Goal: Check status: Check status

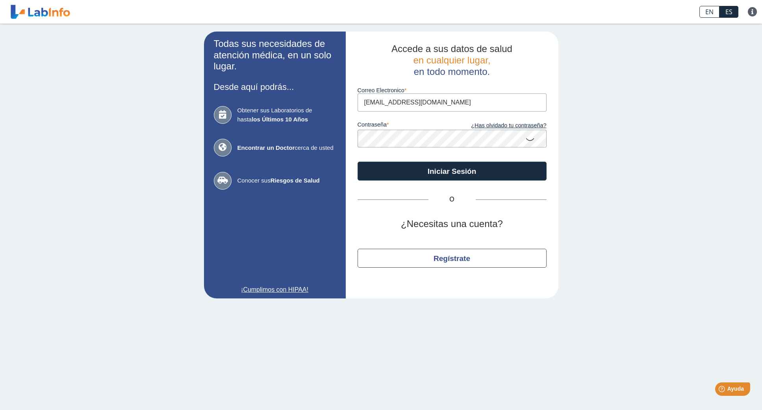
type input "[EMAIL_ADDRESS][DOMAIN_NAME]"
click at [358, 161] on button "Iniciar Sesión" at bounding box center [452, 170] width 189 height 19
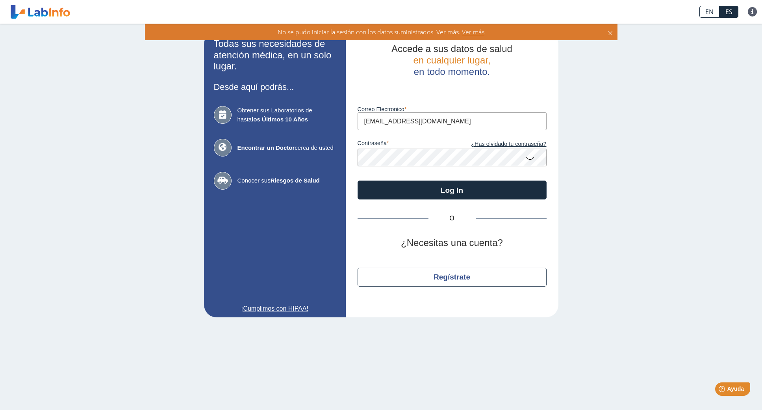
click at [358, 180] on button "Log In" at bounding box center [452, 189] width 189 height 19
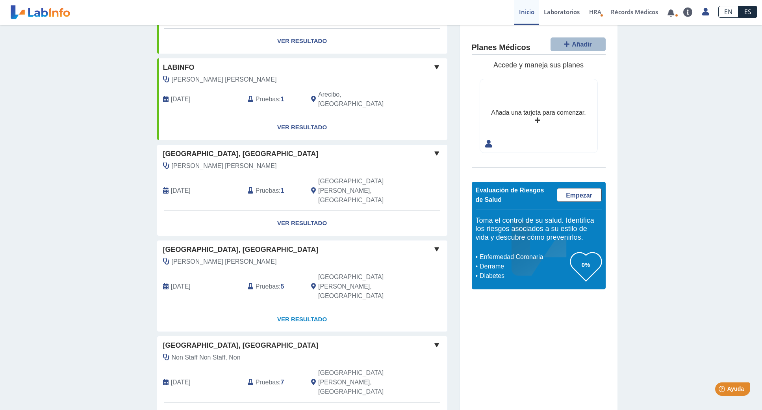
scroll to position [118, 0]
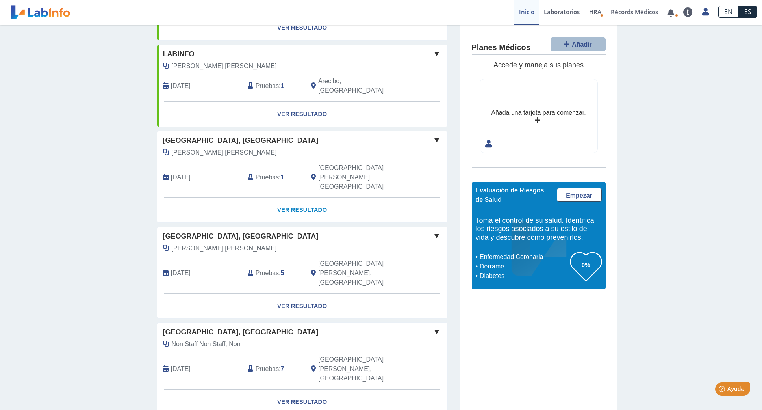
click at [301, 197] on link "Ver Resultado" at bounding box center [302, 209] width 290 height 25
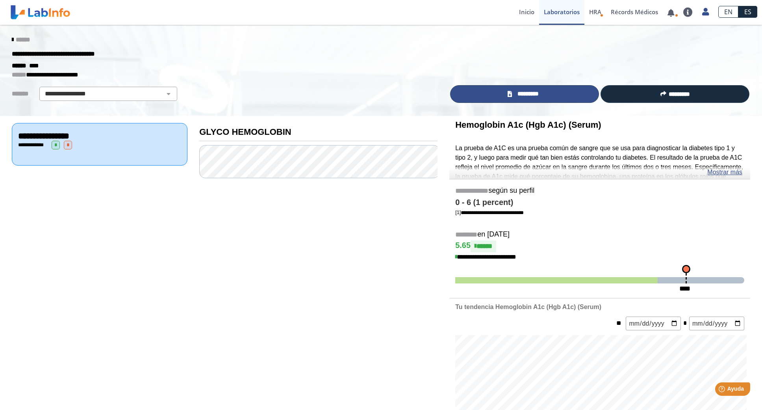
click at [532, 98] on span "*********" at bounding box center [527, 93] width 27 height 9
